Goal: Book appointment/travel/reservation

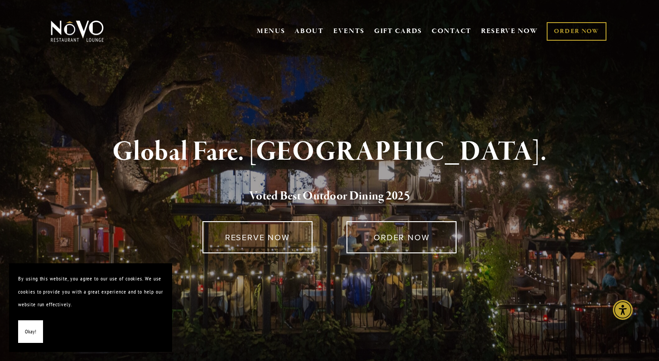
click at [35, 335] on span "Okay!" at bounding box center [30, 332] width 11 height 13
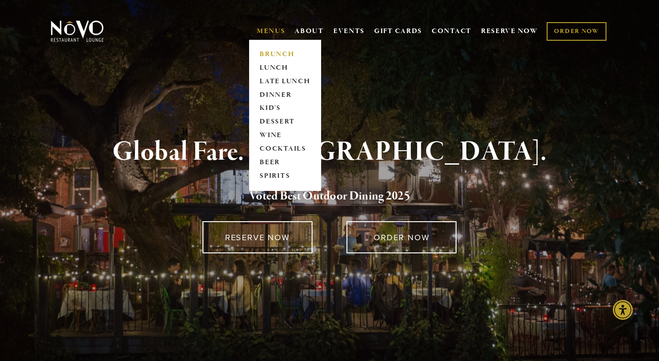
click at [266, 54] on link "BRUNCH" at bounding box center [285, 55] width 57 height 14
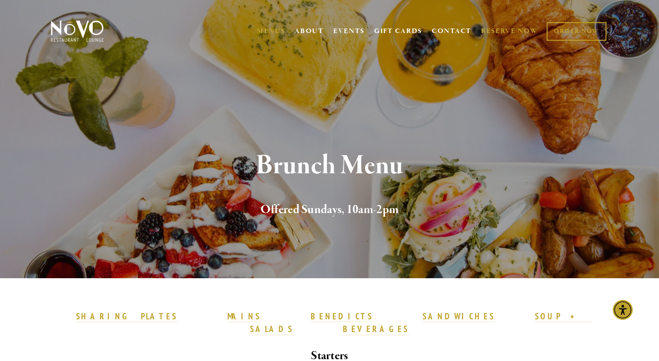
click at [512, 33] on link "RESERVE NOW" at bounding box center [509, 31] width 57 height 17
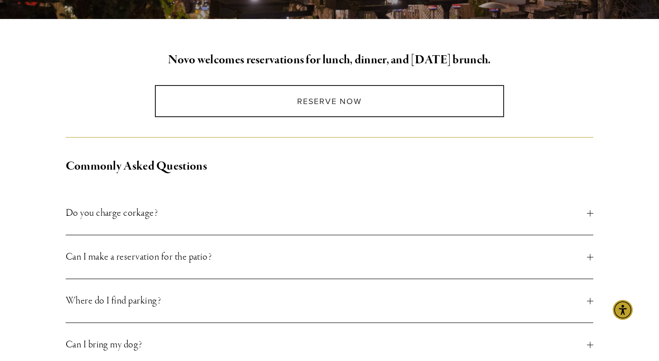
scroll to position [222, 0]
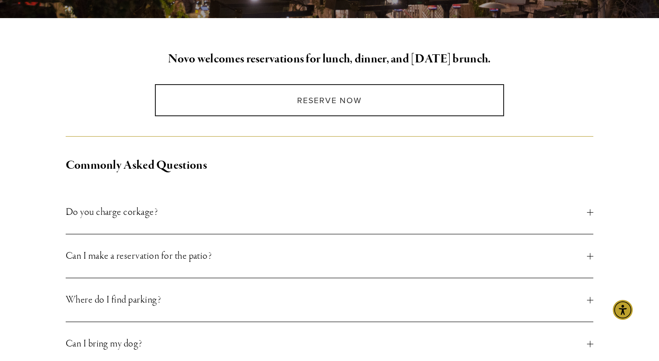
click at [442, 259] on span "Can I make a reservation for the patio?" at bounding box center [327, 256] width 522 height 16
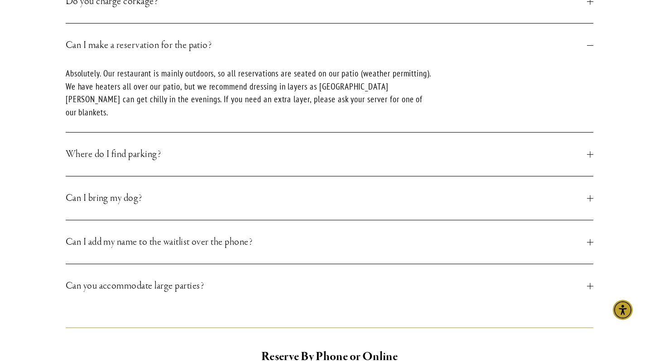
scroll to position [433, 0]
click at [436, 150] on button "Where do I find parking?" at bounding box center [330, 153] width 528 height 43
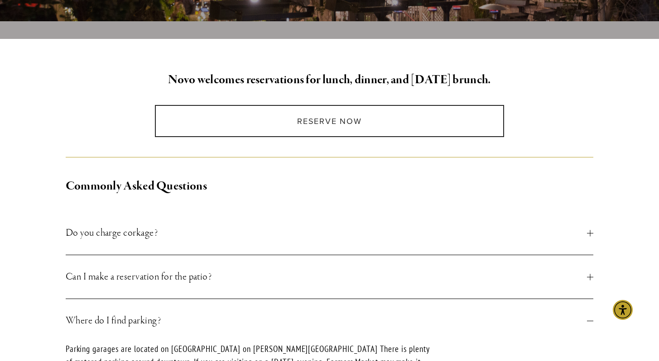
scroll to position [197, 0]
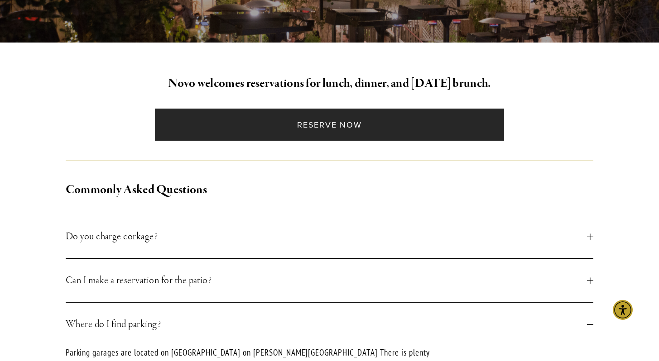
click at [395, 131] on link "Reserve Now" at bounding box center [329, 125] width 349 height 32
